Goal: Communication & Community: Answer question/provide support

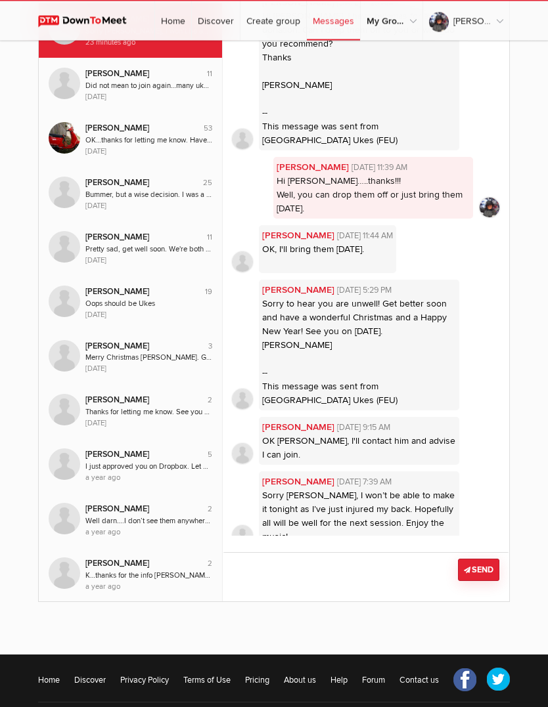
scroll to position [182, 0]
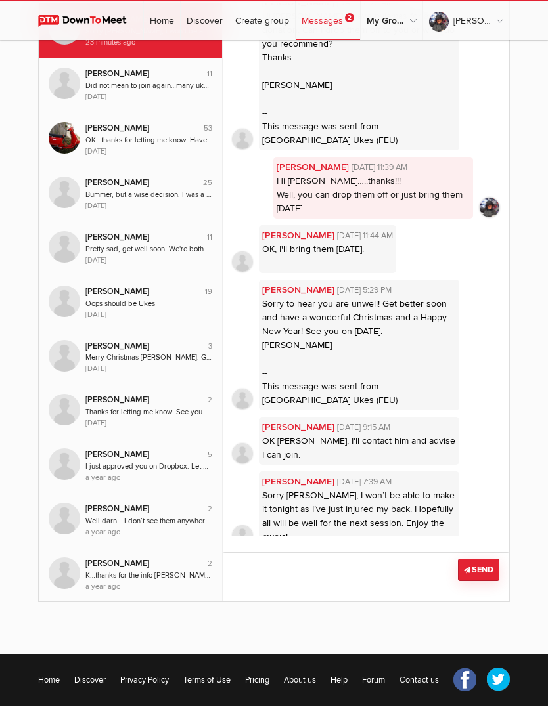
click at [408, 502] on div "[PERSON_NAME] [DATE] 7:39 AM Sorry [PERSON_NAME], I won’t be able to make it to…" at bounding box center [359, 510] width 200 height 76
click at [267, 574] on textarea at bounding box center [366, 577] width 286 height 49
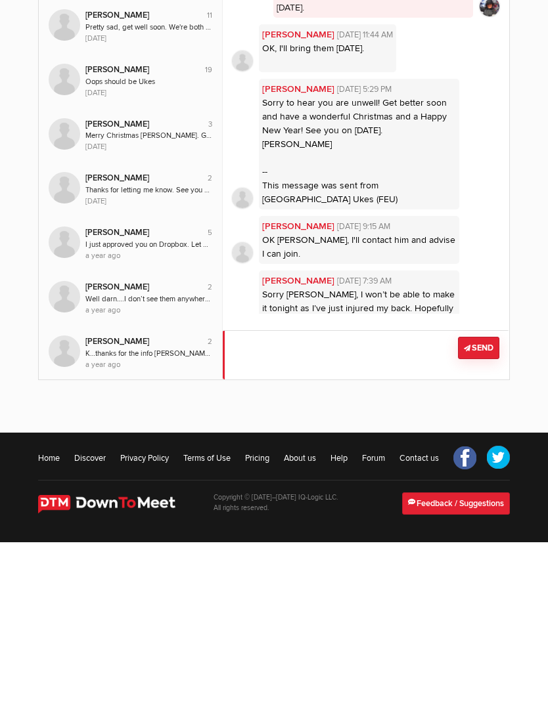
scroll to position [0, 0]
click at [499, 244] on li "[PERSON_NAME] [DATE] 5:29 PM Sorry to hear you are unwell! Get better soon and …" at bounding box center [366, 309] width 267 height 131
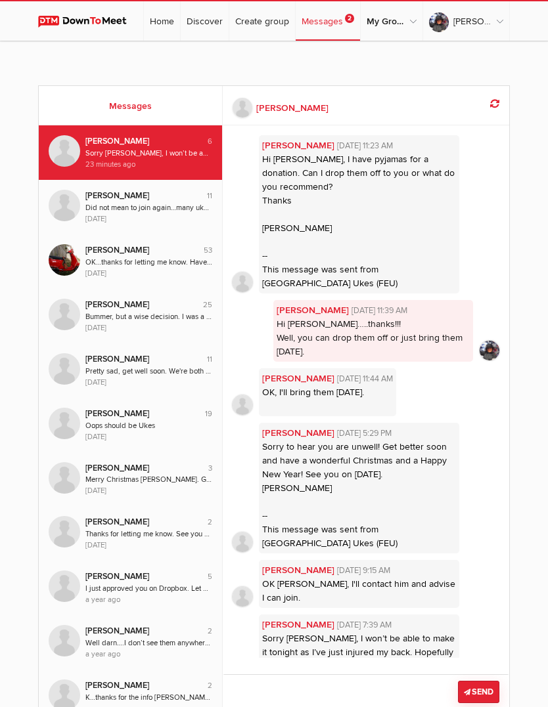
click at [162, 145] on div "[PERSON_NAME]" at bounding box center [138, 141] width 107 height 12
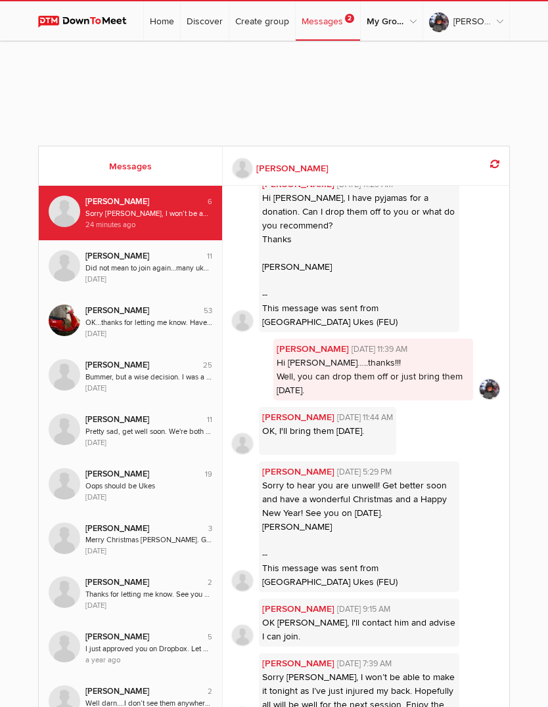
scroll to position [21, 0]
click at [340, 670] on div "[PERSON_NAME] [DATE] 7:39 AM Sorry [PERSON_NAME], I won’t be able to make it to…" at bounding box center [359, 692] width 200 height 76
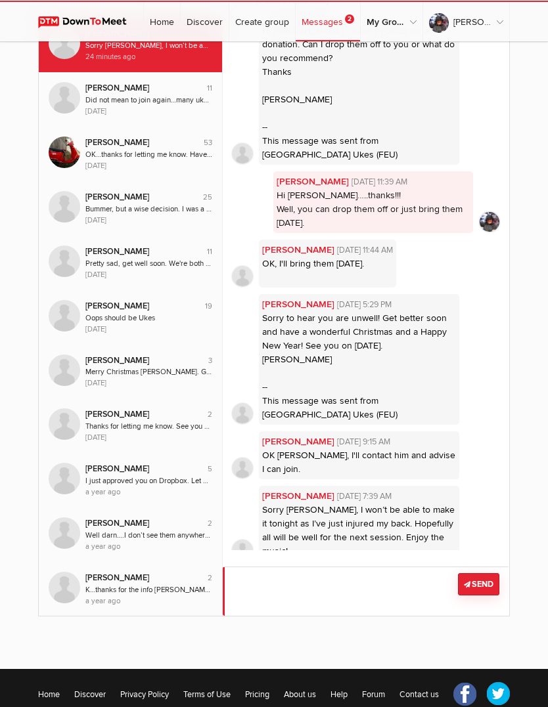
click at [252, 587] on textarea at bounding box center [366, 590] width 286 height 49
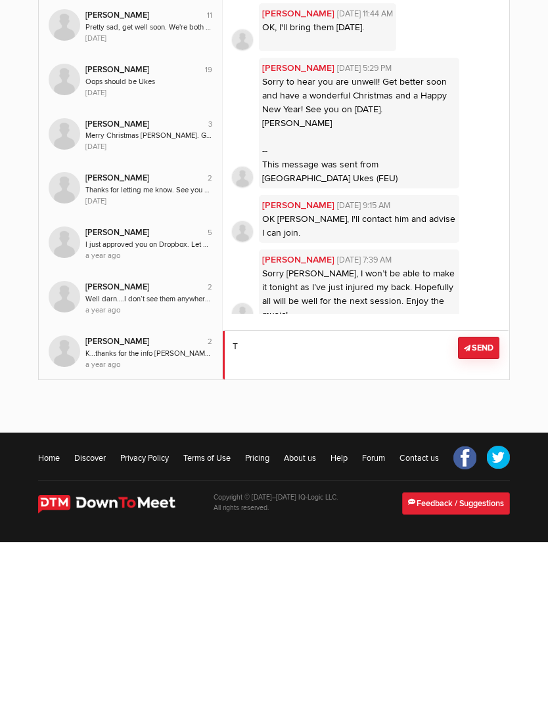
scroll to position [162, 0]
click at [302, 495] on textarea at bounding box center [366, 519] width 286 height 49
click at [387, 495] on textarea at bounding box center [366, 519] width 286 height 49
click at [392, 495] on textarea at bounding box center [366, 519] width 286 height 49
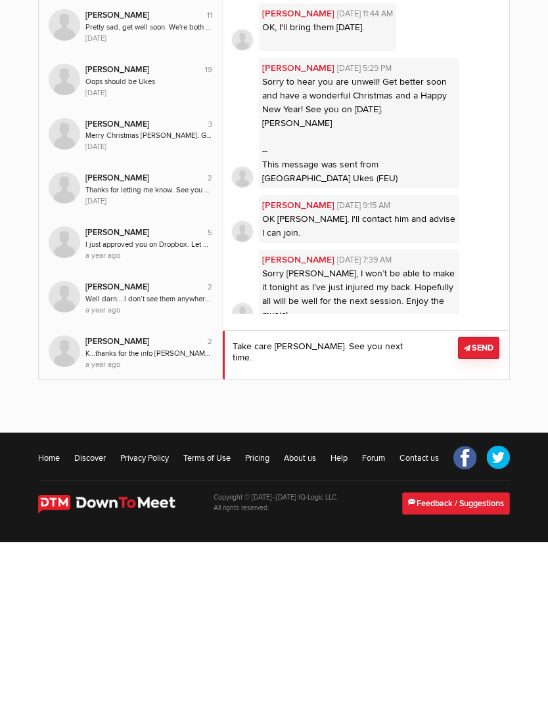
type textarea "Take care [PERSON_NAME]. See you next time."
click at [485, 502] on button "Send" at bounding box center [478, 513] width 41 height 22
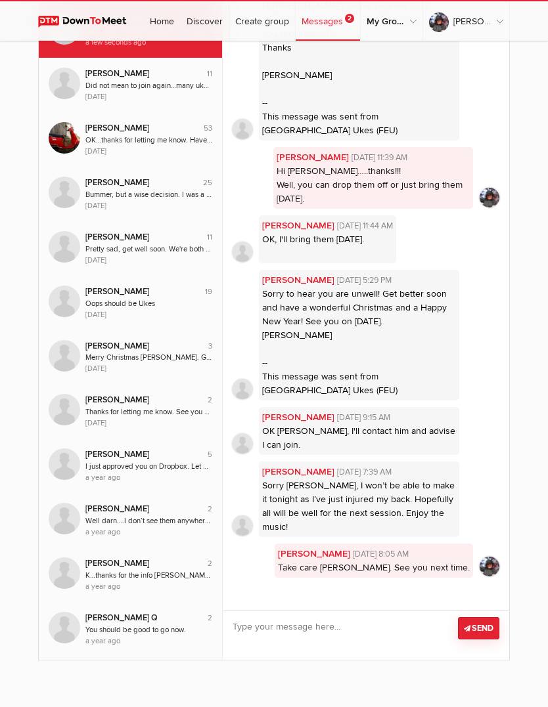
scroll to position [3, 0]
